Goal: Task Accomplishment & Management: Complete application form

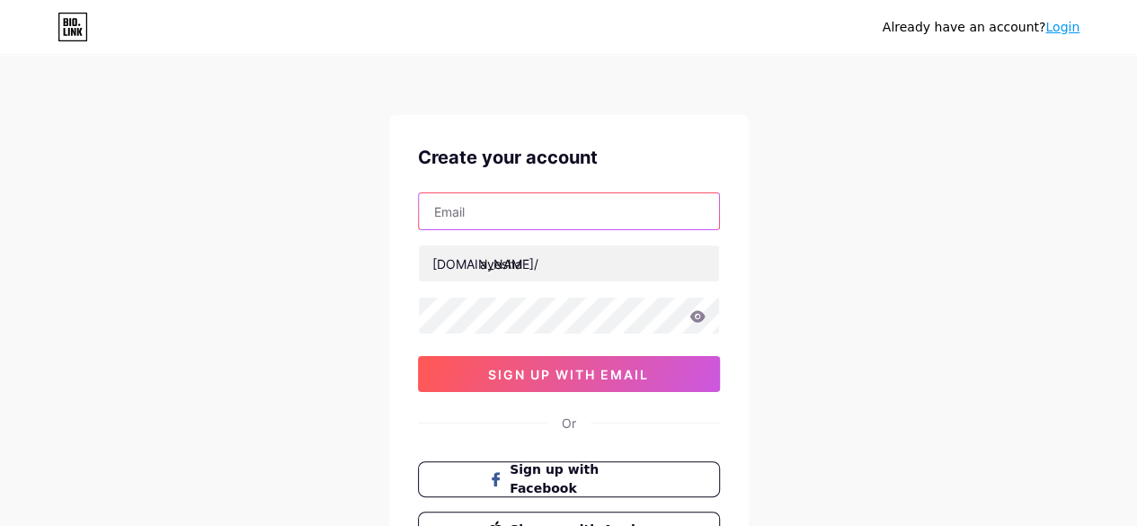
click at [471, 213] on input "text" at bounding box center [569, 211] width 300 height 36
type input "[PERSON_NAME][EMAIL_ADDRESS][DOMAIN_NAME],"
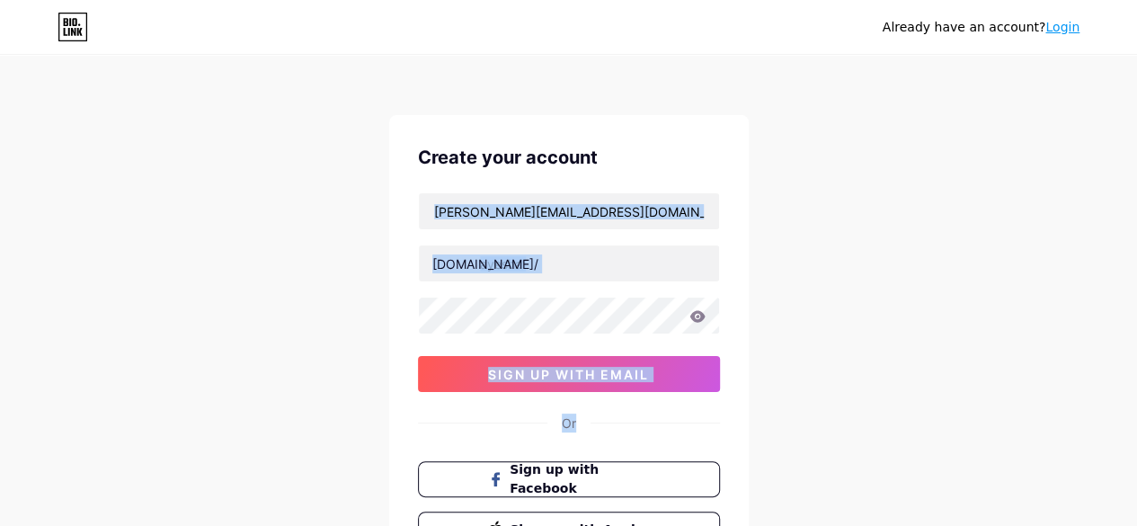
drag, startPoint x: 878, startPoint y: 196, endPoint x: 591, endPoint y: 428, distance: 369.6
click at [591, 428] on div "Already have an account? Login Create your account [PERSON_NAME][EMAIL_ADDRESS]…" at bounding box center [568, 344] width 1137 height 688
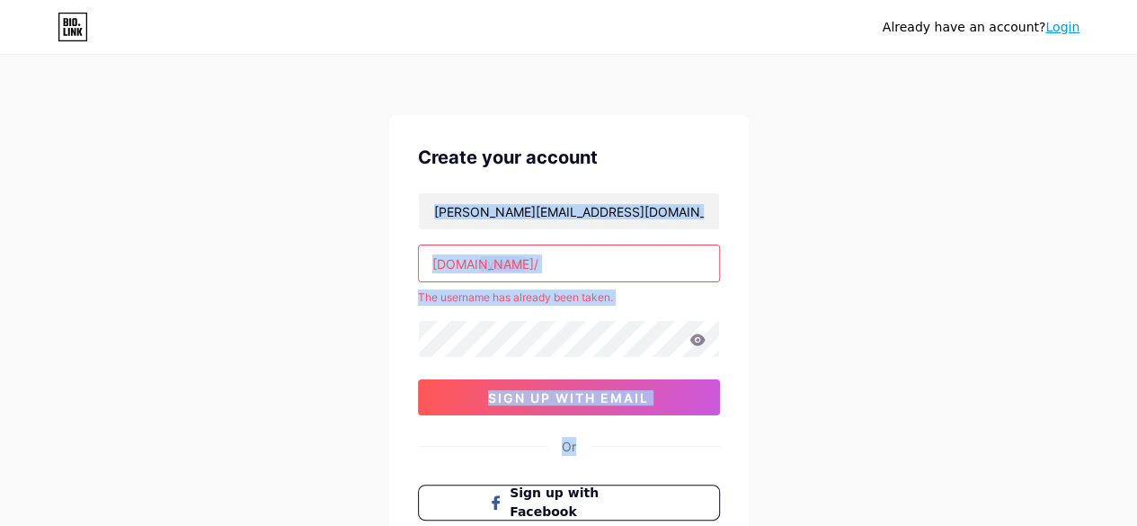
click at [809, 309] on div "Already have an account? Login Create your account [PERSON_NAME][EMAIL_ADDRESS]…" at bounding box center [568, 355] width 1137 height 711
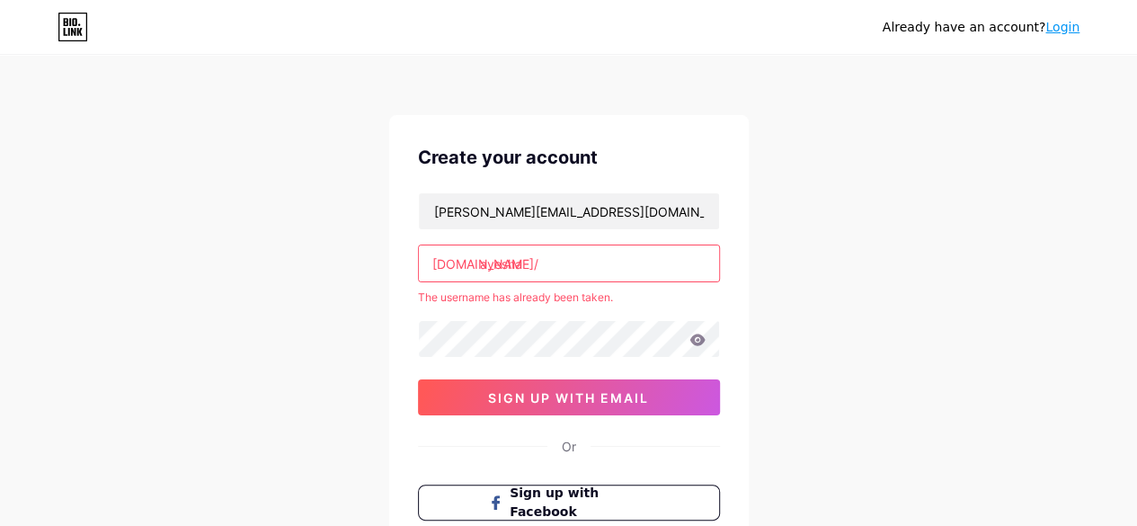
click at [546, 269] on input "ayesha" at bounding box center [569, 263] width 300 height 36
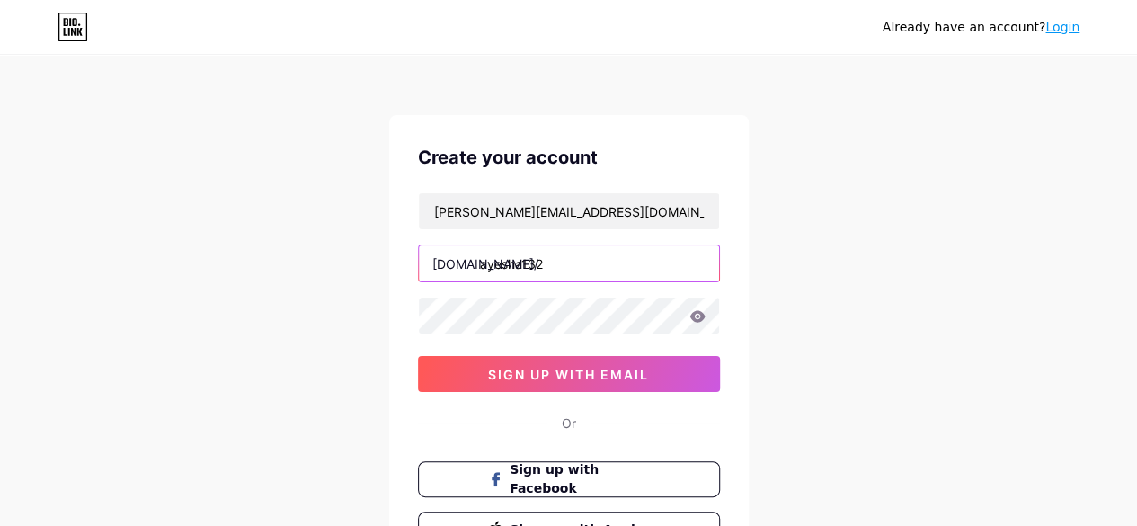
type input "ayesha132"
click at [819, 283] on div "Already have an account? Login Create your account [PERSON_NAME][EMAIL_ADDRESS]…" at bounding box center [568, 344] width 1137 height 688
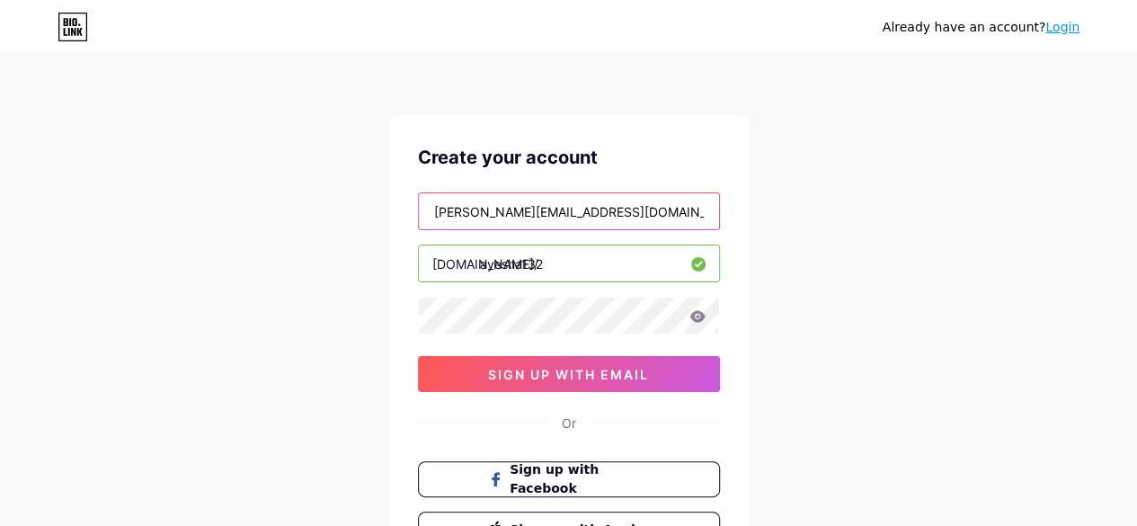
click at [622, 219] on input "[PERSON_NAME][EMAIL_ADDRESS][DOMAIN_NAME]," at bounding box center [569, 211] width 300 height 36
type input "s"
click at [622, 219] on input "text" at bounding box center [569, 211] width 300 height 36
type input "[EMAIL_ADDRESS][DOMAIN_NAME]"
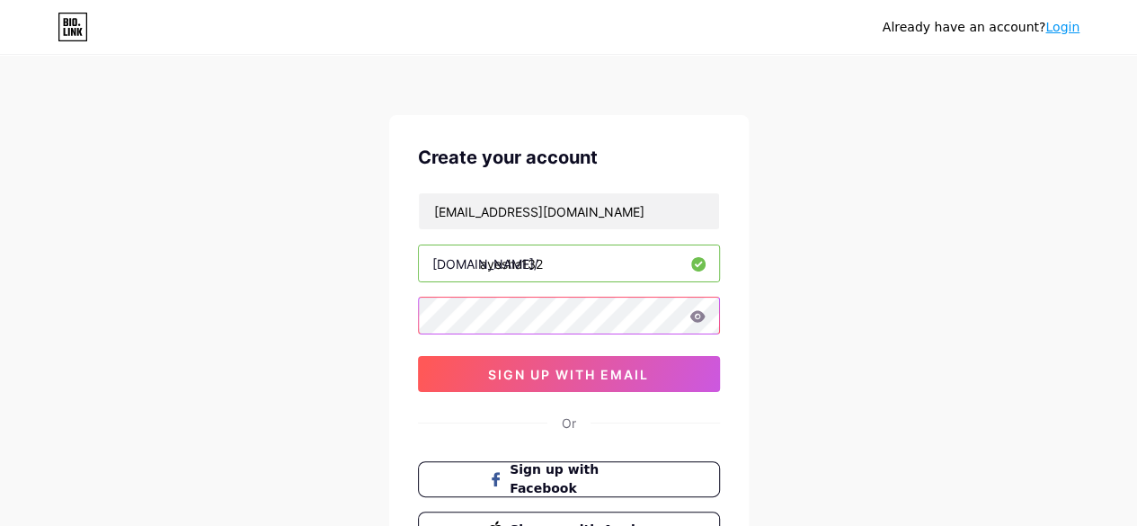
click at [699, 319] on div at bounding box center [569, 316] width 302 height 38
click at [701, 319] on icon at bounding box center [697, 316] width 15 height 12
click at [696, 317] on icon at bounding box center [696, 317] width 15 height 13
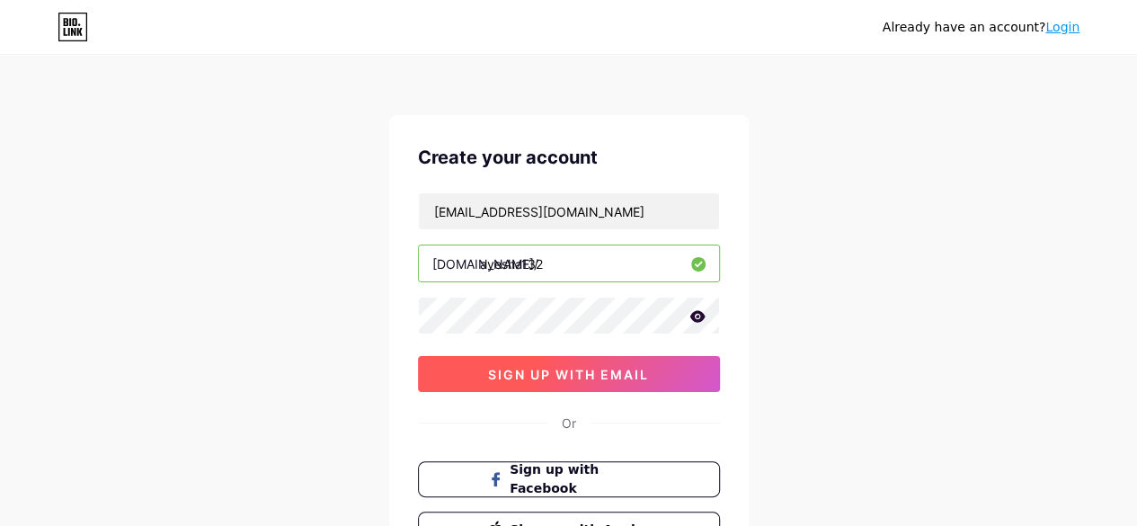
click at [607, 367] on span "sign up with email" at bounding box center [568, 374] width 161 height 15
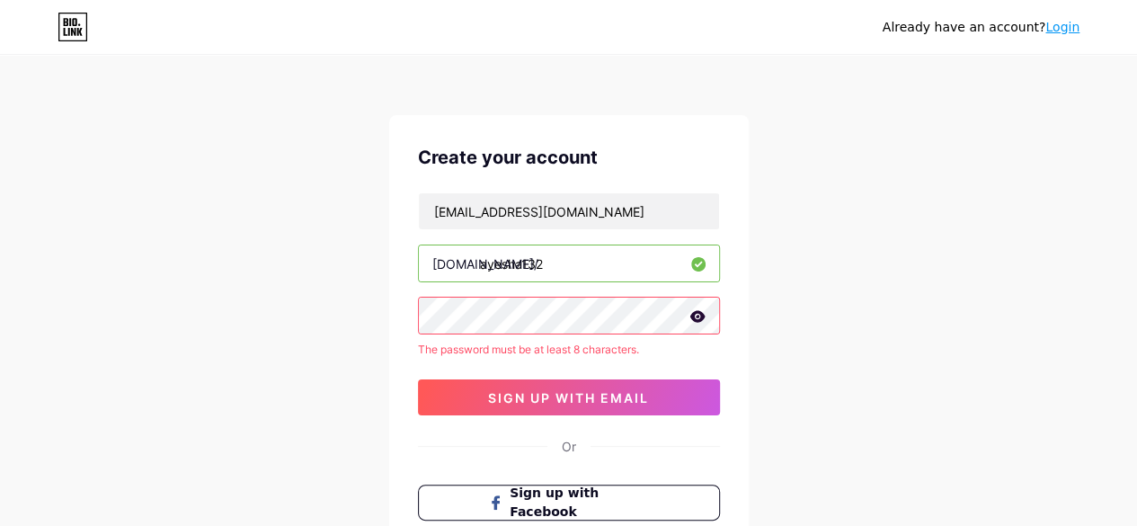
click at [696, 317] on icon at bounding box center [697, 316] width 15 height 12
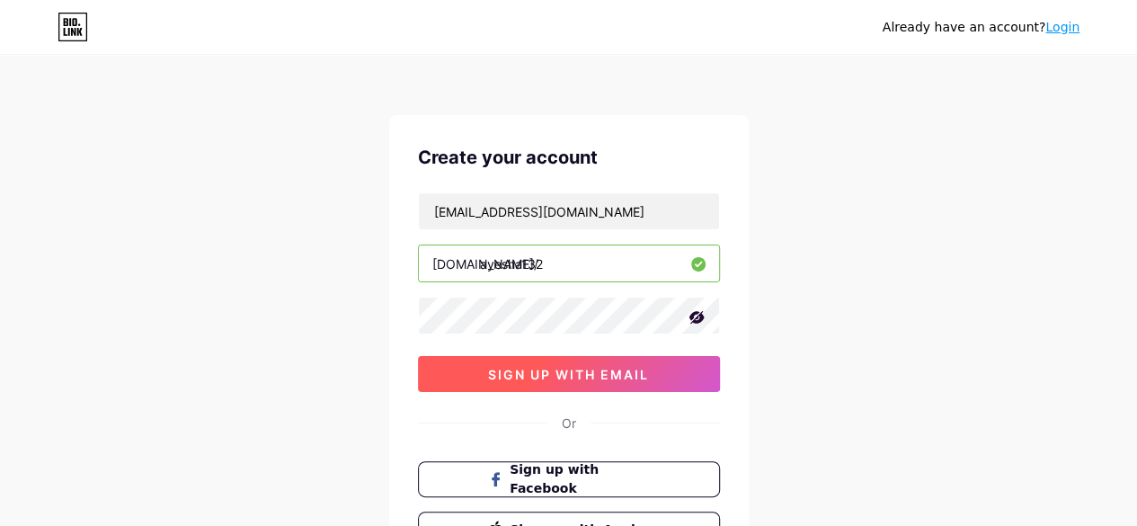
click at [563, 381] on button "sign up with email" at bounding box center [569, 374] width 302 height 36
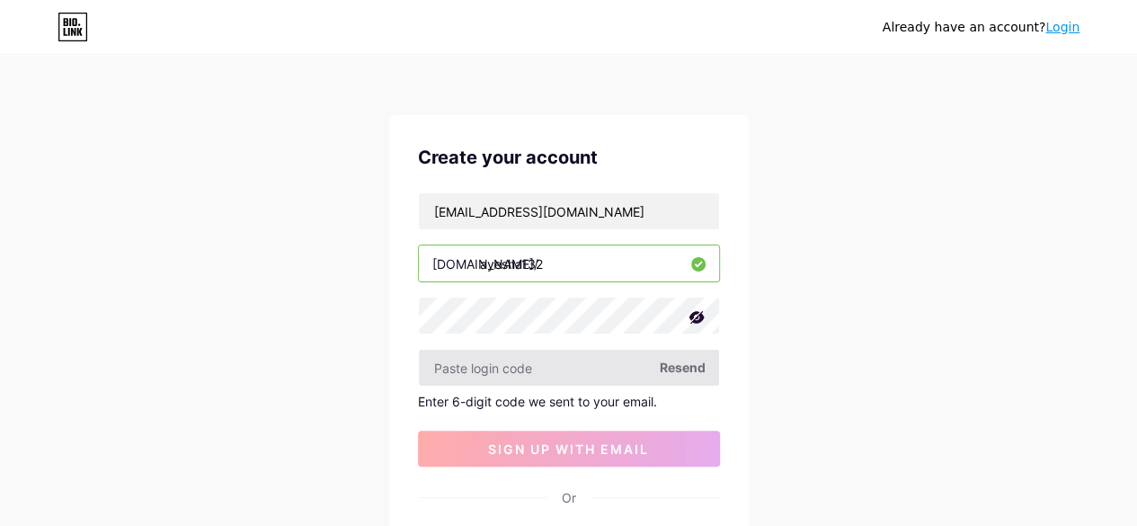
click at [575, 368] on input "text" at bounding box center [569, 368] width 300 height 36
click at [976, 436] on div "Already have an account? Login Create your account [EMAIL_ADDRESS][DOMAIN_NAME]…" at bounding box center [568, 381] width 1137 height 762
drag, startPoint x: 1150, startPoint y: 0, endPoint x: 815, endPoint y: 394, distance: 517.2
click at [815, 394] on div "Already have an account? Login Create your account [EMAIL_ADDRESS][DOMAIN_NAME]…" at bounding box center [568, 381] width 1137 height 762
click at [973, 475] on div "Already have an account? Login Create your account [EMAIL_ADDRESS][DOMAIN_NAME]…" at bounding box center [568, 381] width 1137 height 762
